Goal: Task Accomplishment & Management: Manage account settings

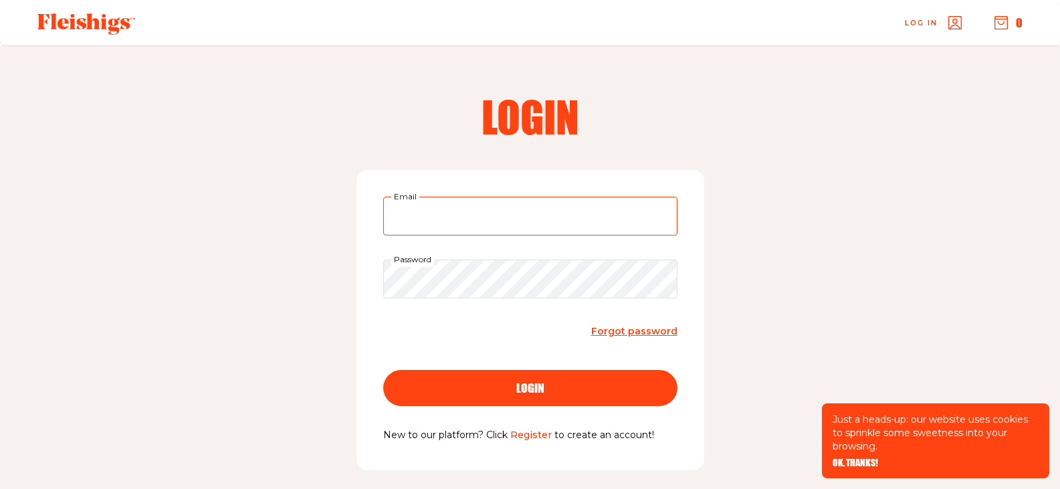
click at [401, 220] on input "Email" at bounding box center [530, 216] width 294 height 39
type input "avivalaib@gmail.com"
click at [470, 389] on div "login" at bounding box center [530, 388] width 241 height 12
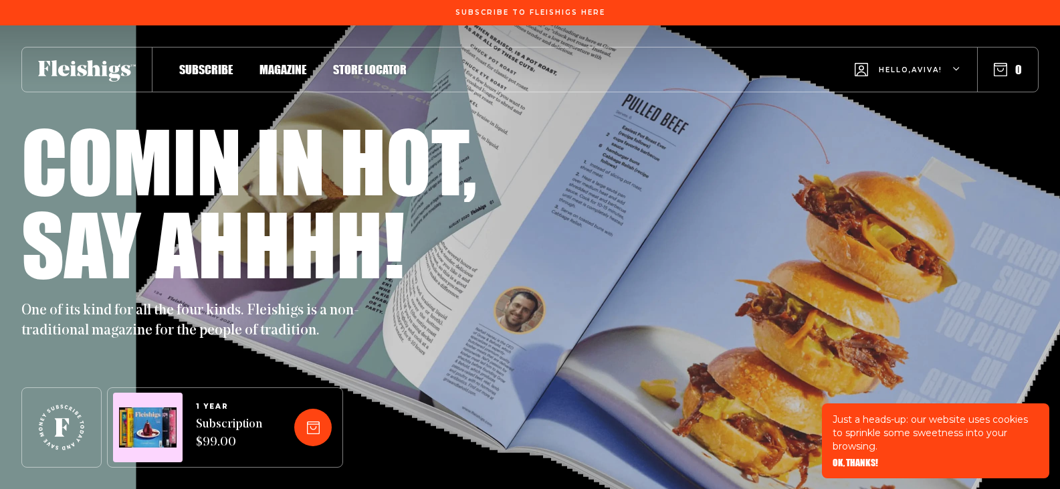
click at [910, 66] on span "Hello, [PERSON_NAME] !" at bounding box center [911, 80] width 64 height 31
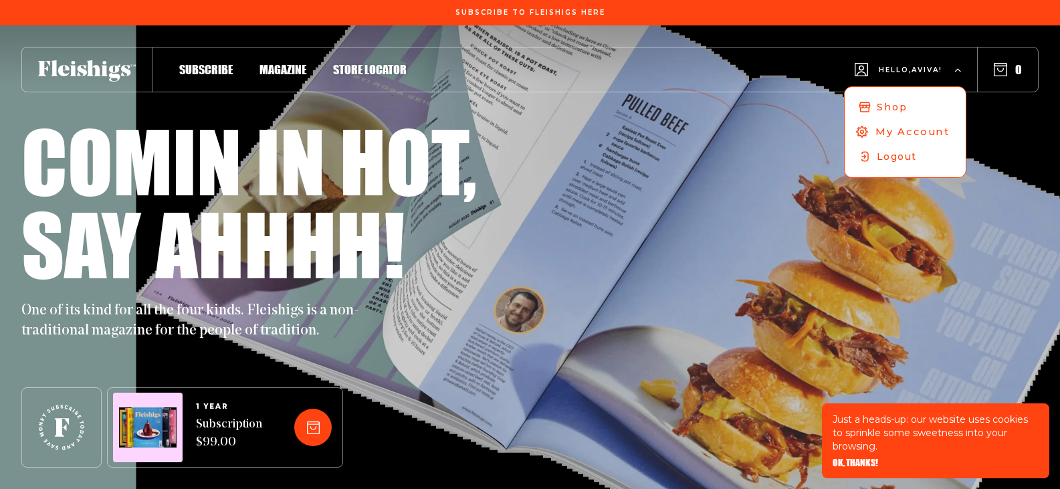
click at [859, 131] on icon "button" at bounding box center [863, 132] width 14 height 14
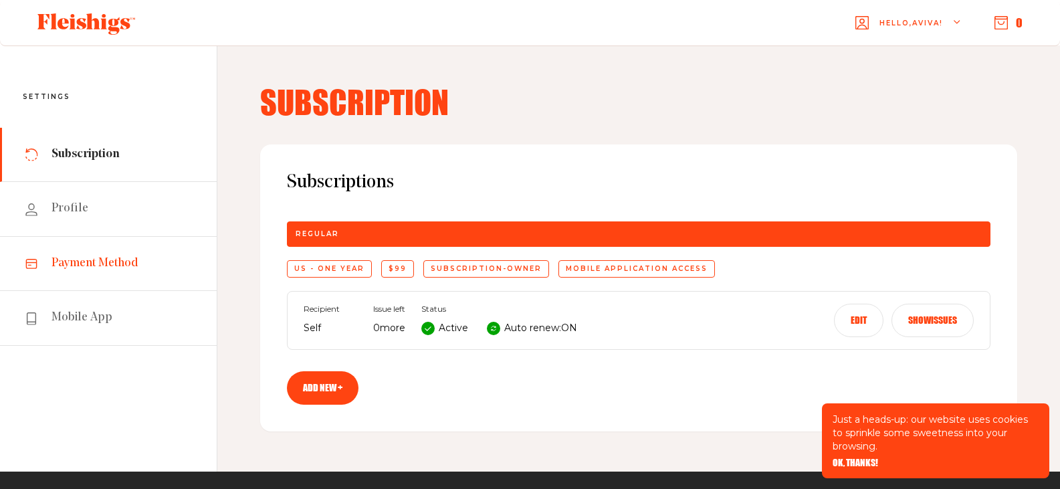
click at [110, 254] on link "Payment Method" at bounding box center [108, 264] width 217 height 54
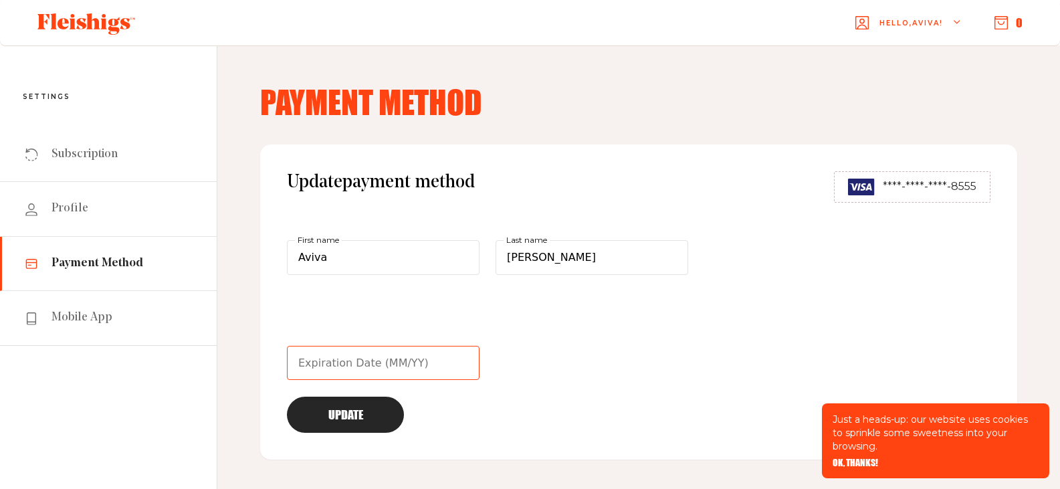
click at [318, 367] on input "text" at bounding box center [383, 363] width 193 height 35
type input "02/30"
click at [338, 425] on button "Update" at bounding box center [345, 415] width 117 height 36
click at [351, 418] on button "Update" at bounding box center [345, 415] width 117 height 36
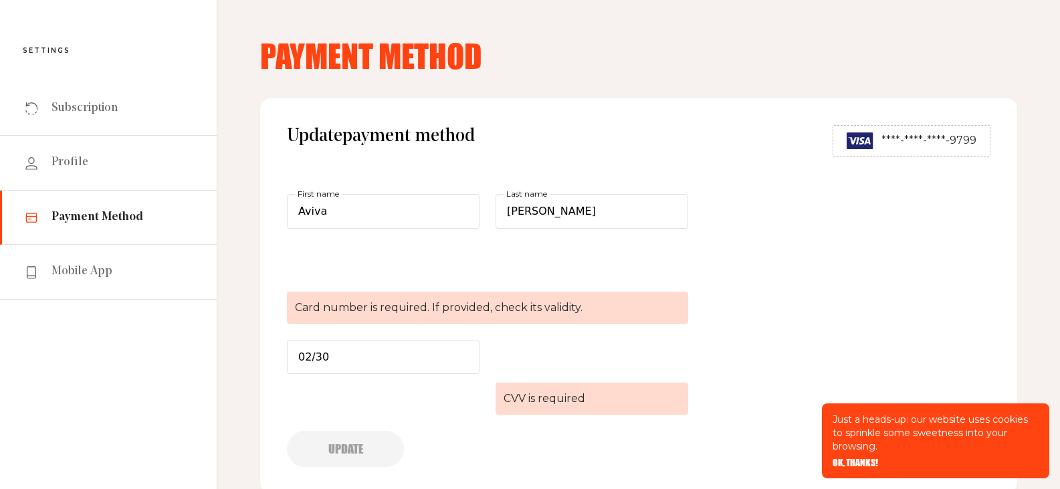
scroll to position [67, 0]
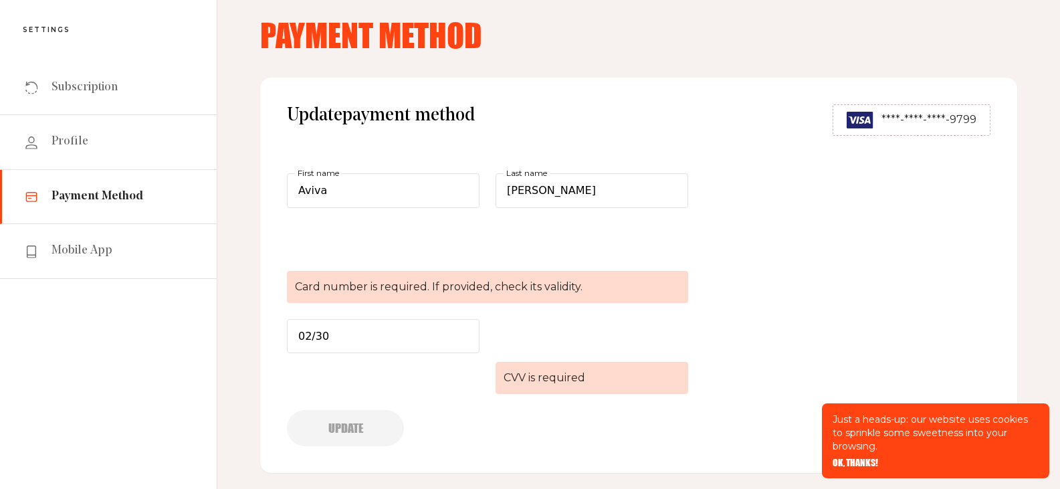
drag, startPoint x: 540, startPoint y: 387, endPoint x: 552, endPoint y: 381, distance: 13.2
click at [541, 387] on span "CVV is required" at bounding box center [592, 378] width 193 height 32
click at [544, 280] on span "Card number is required. If provided, check its validity." at bounding box center [487, 287] width 401 height 32
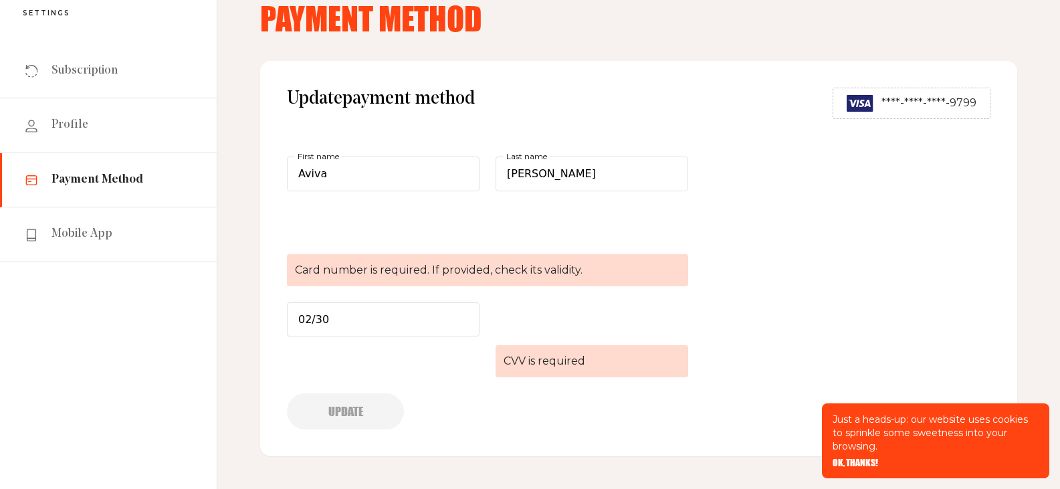
scroll to position [0, 0]
